Goal: Use online tool/utility: Utilize a website feature to perform a specific function

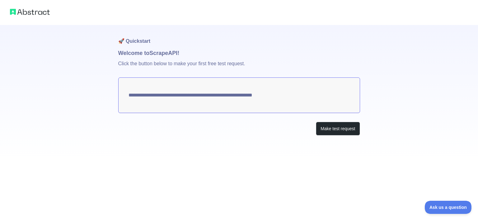
drag, startPoint x: 282, startPoint y: 96, endPoint x: 145, endPoint y: 101, distance: 137.1
click at [145, 101] on textarea "**********" at bounding box center [239, 95] width 242 height 36
click at [141, 101] on textarea "**********" at bounding box center [239, 95] width 242 height 36
click at [333, 132] on button "Make test request" at bounding box center [338, 128] width 44 height 14
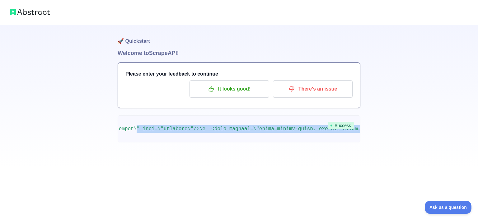
drag, startPoint x: 310, startPoint y: 130, endPoint x: 369, endPoint y: 132, distance: 59.2
click at [369, 132] on div "🚀 Quickstart Welcome to Scrape API! Please enter your feedback to continue It l…" at bounding box center [239, 83] width 478 height 167
click at [290, 133] on pre at bounding box center [239, 128] width 243 height 27
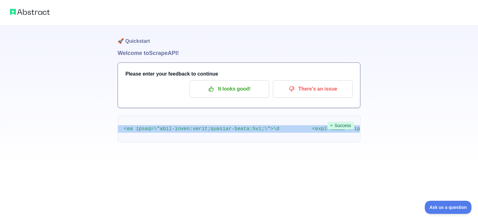
drag, startPoint x: 280, startPoint y: 125, endPoint x: 478, endPoint y: 127, distance: 197.8
click at [474, 127] on div "🚀 Quickstart Welcome to Scrape API! Please enter your feedback to continue It l…" at bounding box center [239, 83] width 478 height 167
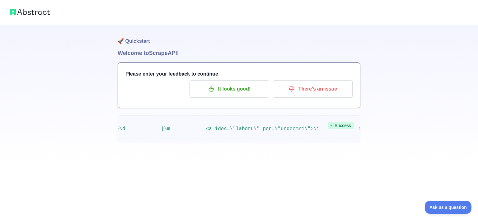
drag, startPoint x: 152, startPoint y: 131, endPoint x: 84, endPoint y: 136, distance: 68.8
click at [84, 136] on div "🚀 Quickstart Welcome to Scrape API! Please enter your feedback to continue It l…" at bounding box center [239, 83] width 478 height 167
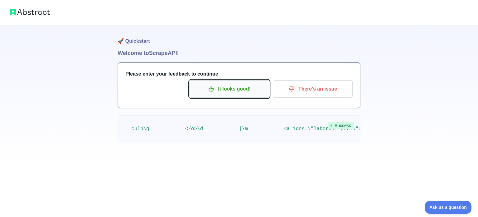
click at [235, 80] on button "It looks good!" at bounding box center [230, 88] width 80 height 17
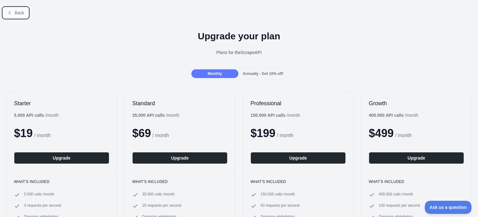
click at [10, 14] on icon at bounding box center [9, 12] width 5 height 5
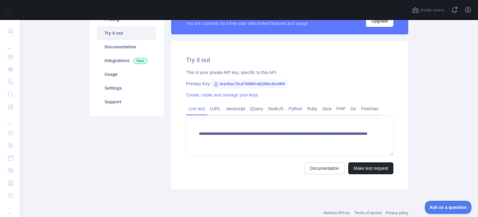
scroll to position [62, 0]
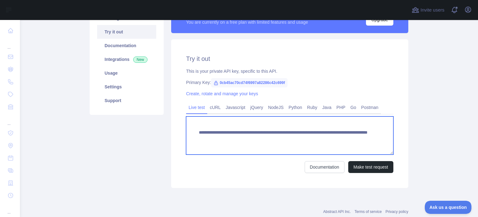
drag, startPoint x: 357, startPoint y: 140, endPoint x: 187, endPoint y: 135, distance: 170.5
click at [187, 135] on textarea "**********" at bounding box center [289, 135] width 207 height 38
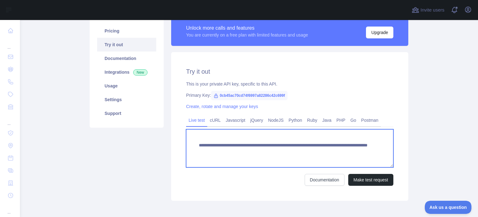
scroll to position [0, 0]
